Goal: Obtain resource: Download file/media

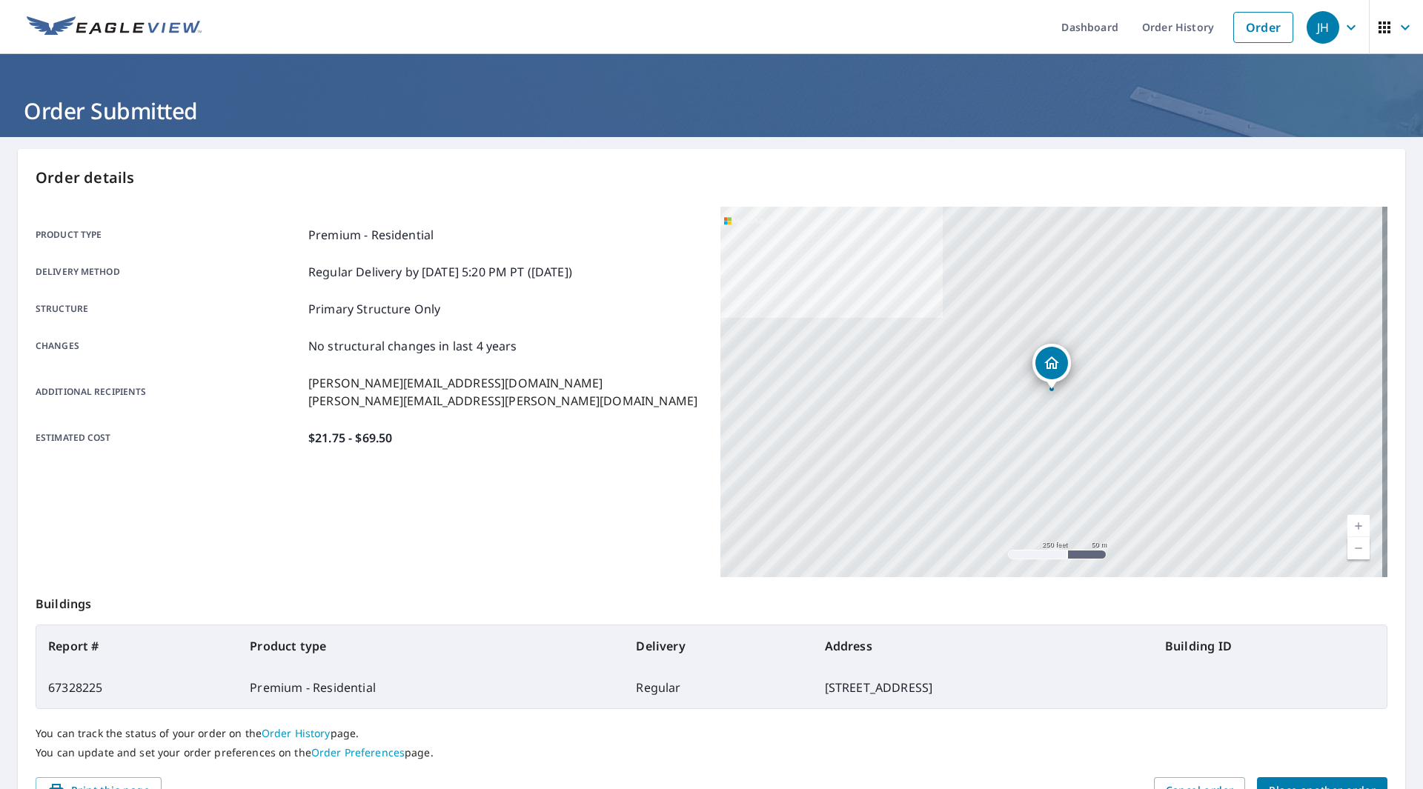
scroll to position [34, 0]
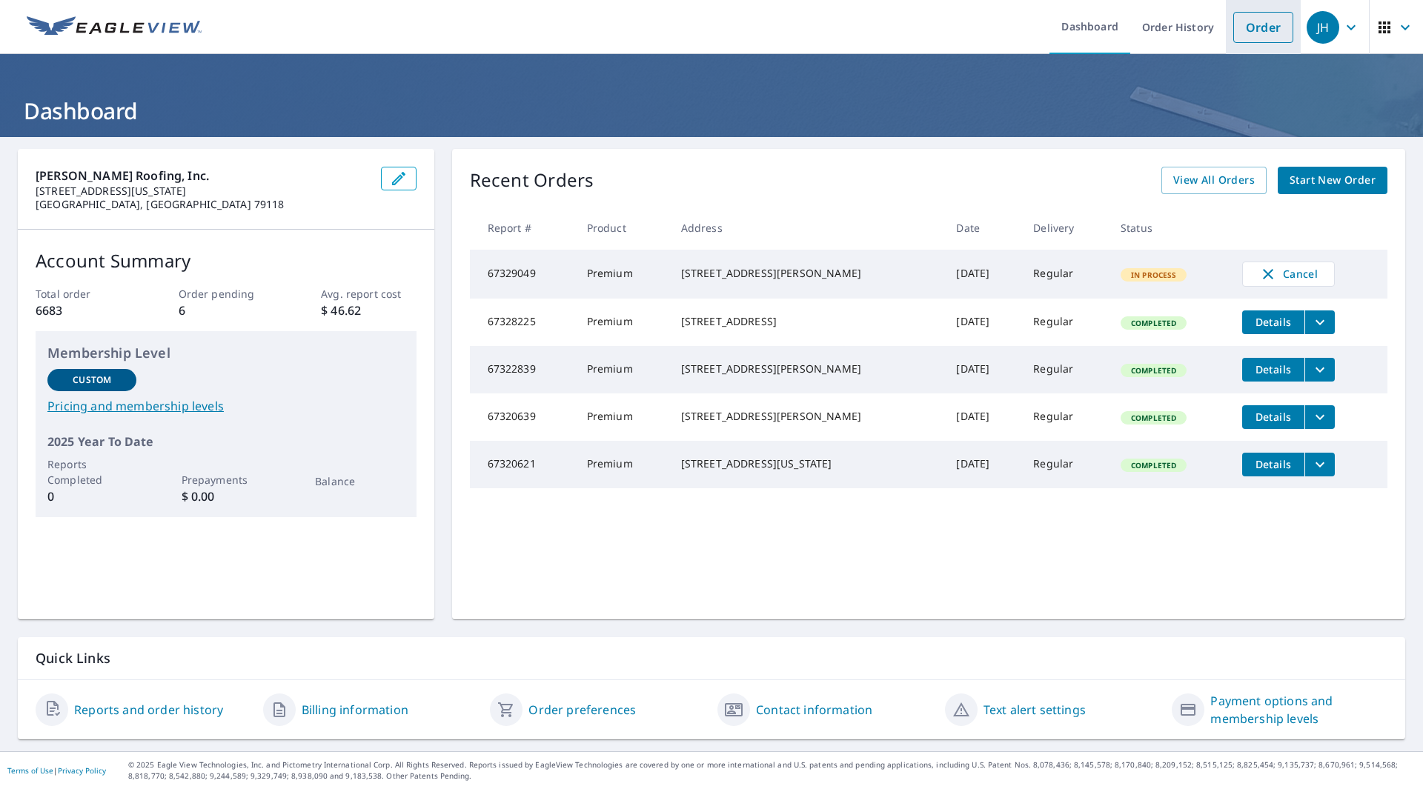
click at [1262, 34] on link "Order" at bounding box center [1263, 27] width 60 height 31
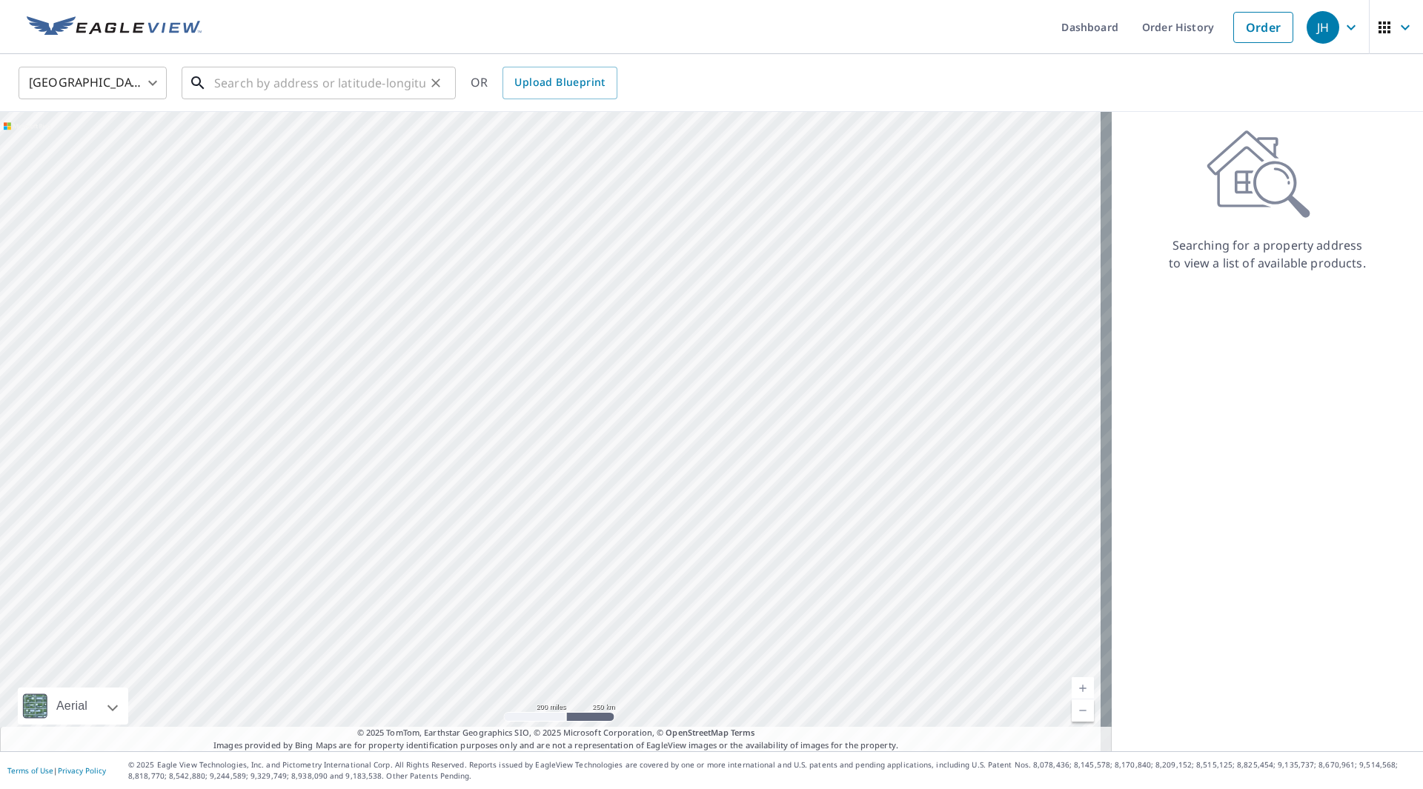
click at [282, 82] on input "text" at bounding box center [319, 83] width 211 height 42
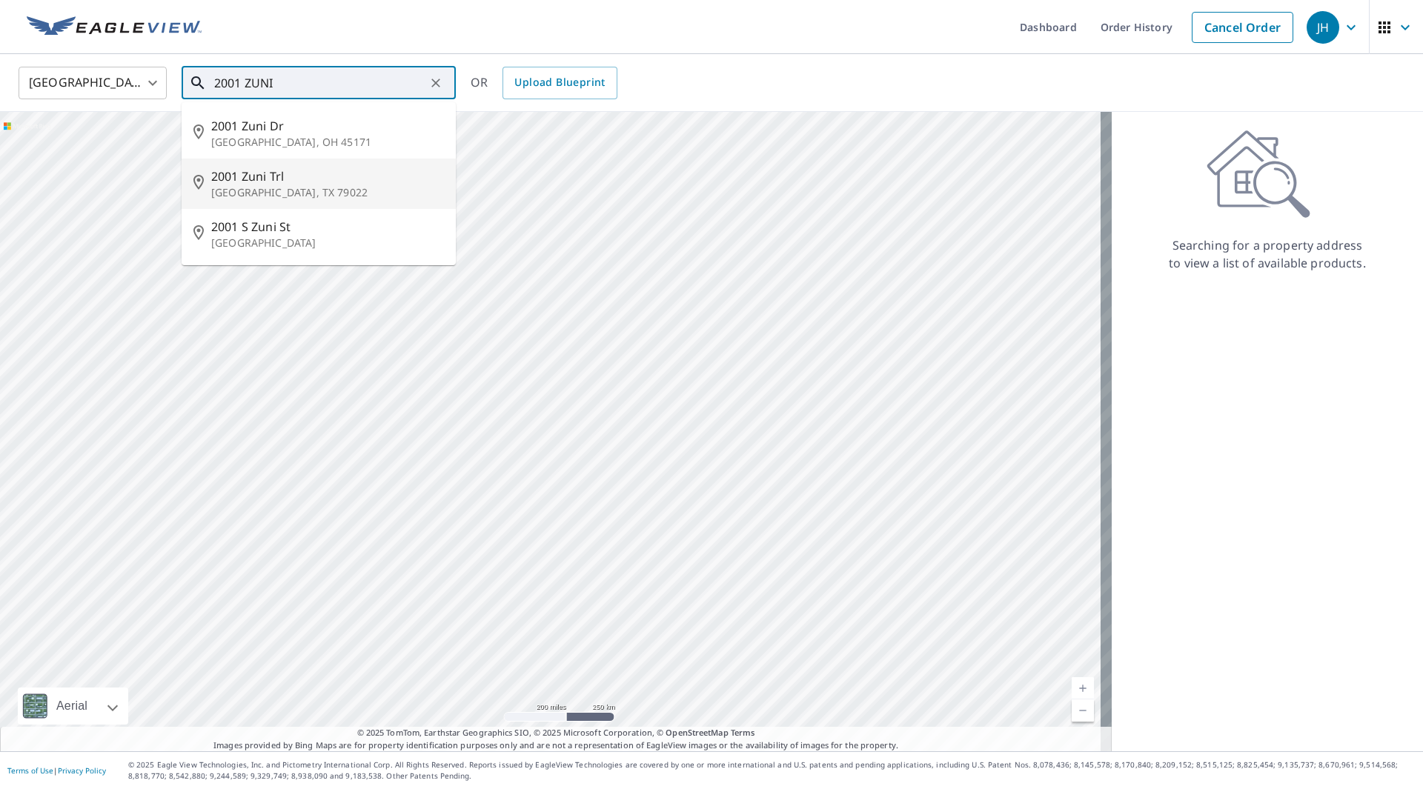
click at [303, 185] on p "[GEOGRAPHIC_DATA], TX 79022" at bounding box center [327, 192] width 233 height 15
type input "2001 [PERSON_NAME], [GEOGRAPHIC_DATA] 79022"
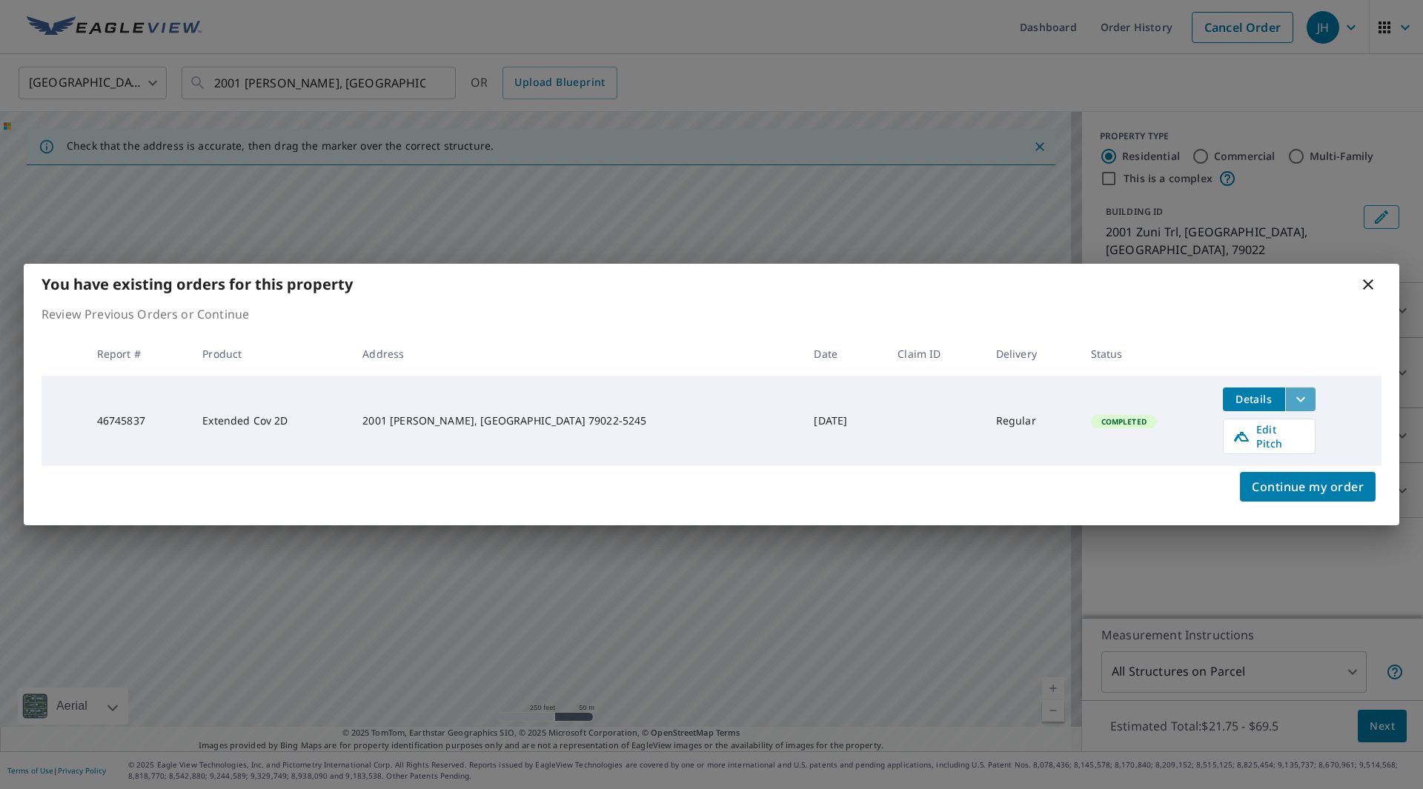
click at [1292, 398] on icon "filesDropdownBtn-46745837" at bounding box center [1301, 400] width 18 height 18
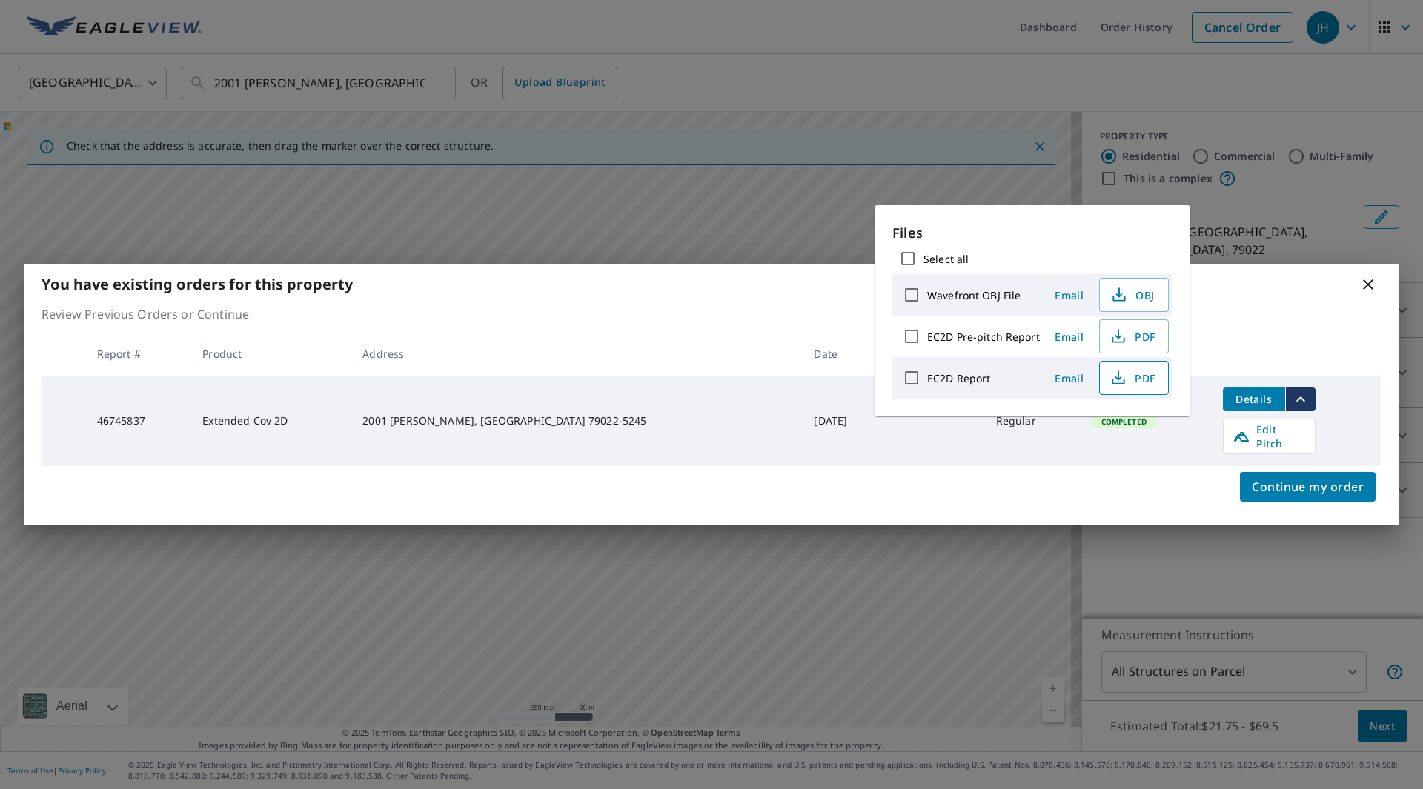
click at [1134, 378] on span "PDF" at bounding box center [1132, 378] width 47 height 18
